Goal: Transaction & Acquisition: Purchase product/service

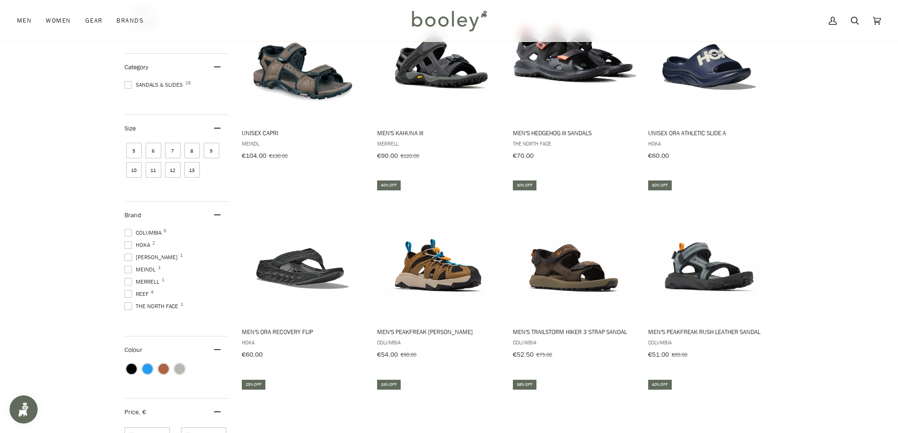
scroll to position [141, 0]
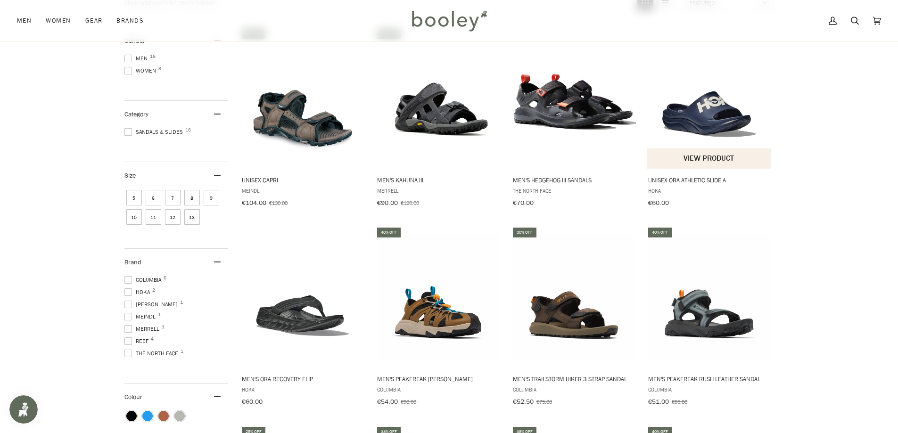
click at [707, 115] on img "Unisex Ora Athletic Slide A" at bounding box center [709, 97] width 125 height 125
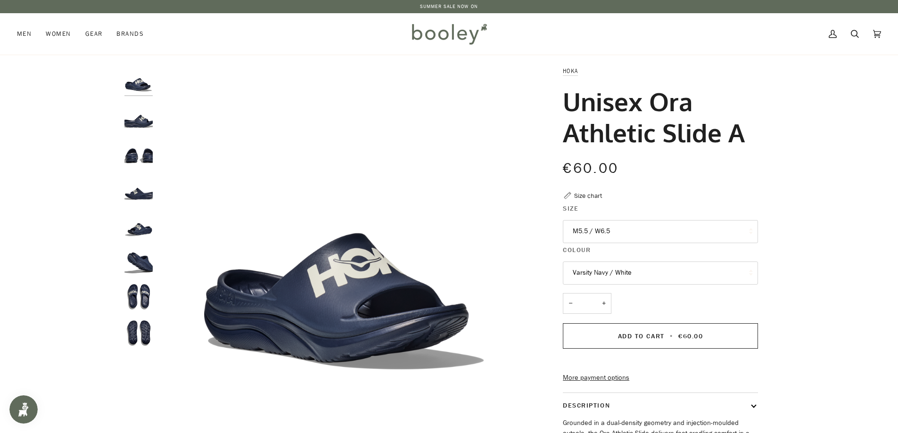
click at [621, 233] on button "M5.5 / W6.5" at bounding box center [660, 231] width 195 height 23
click at [135, 330] on img "Hoka Unisex Ora Athletic Slide Varsity Navy / White - Booley Galway" at bounding box center [138, 333] width 28 height 28
